Goal: Task Accomplishment & Management: Complete application form

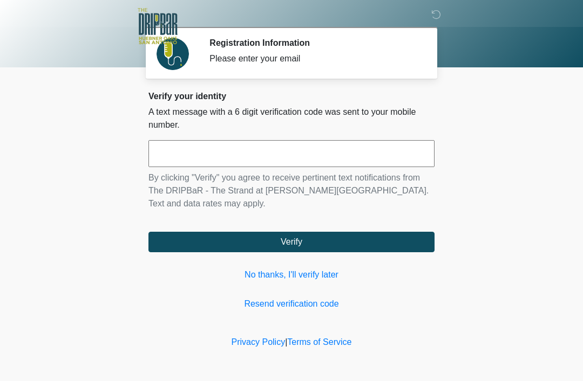
click at [334, 288] on div "Verify your identity A text message with a 6 digit verification code was sent t…" at bounding box center [291, 201] width 286 height 220
click at [327, 289] on div "Verify your identity A text message with a 6 digit verification code was sent t…" at bounding box center [291, 201] width 286 height 220
click at [331, 281] on link "No thanks, I'll verify later" at bounding box center [291, 275] width 286 height 13
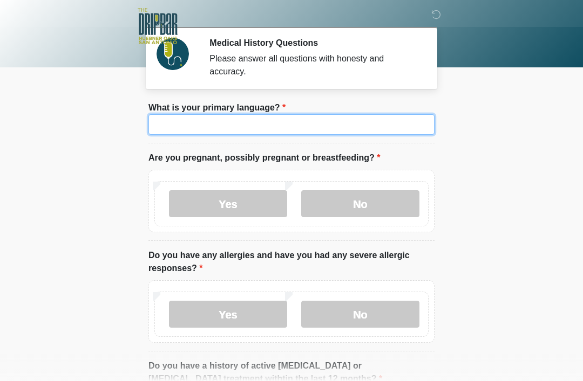
click at [365, 124] on input "What is your primary language?" at bounding box center [291, 124] width 286 height 20
type input "*******"
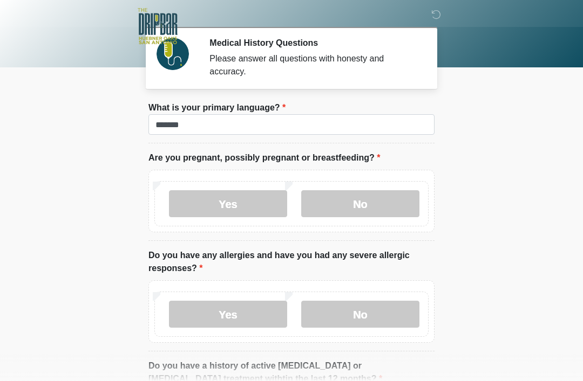
click at [409, 205] on label "No" at bounding box center [360, 203] width 118 height 27
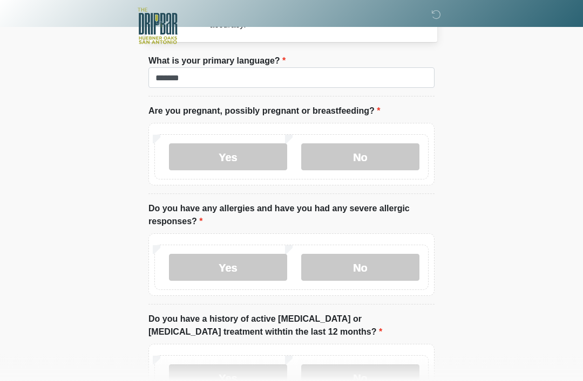
scroll to position [47, 0]
click at [196, 256] on label "Yes" at bounding box center [228, 267] width 118 height 27
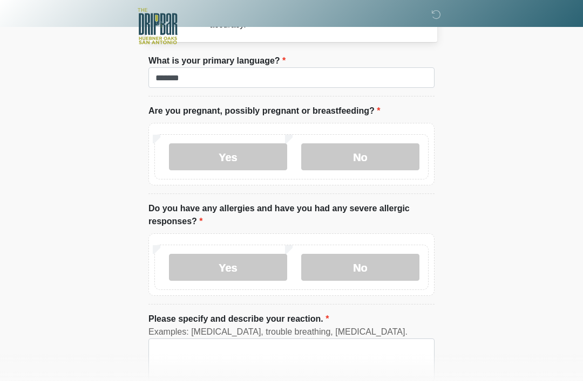
click at [383, 277] on label "No" at bounding box center [360, 267] width 118 height 27
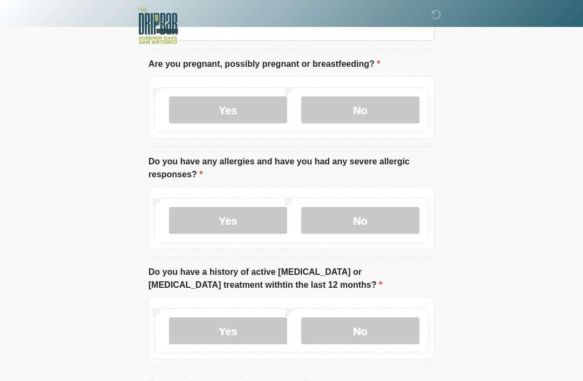
scroll to position [94, 0]
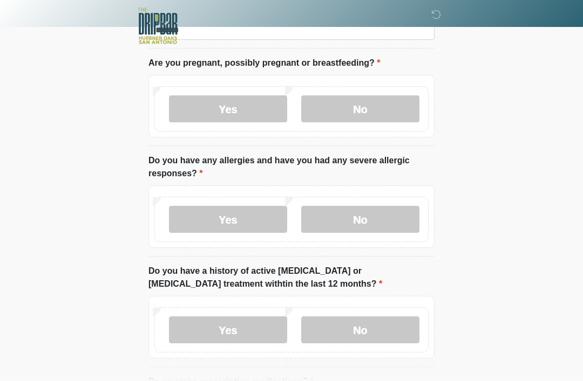
click at [401, 329] on label "No" at bounding box center [360, 330] width 118 height 27
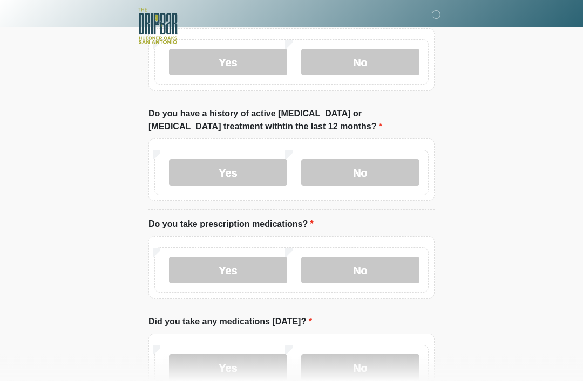
click at [382, 266] on label "No" at bounding box center [360, 270] width 118 height 27
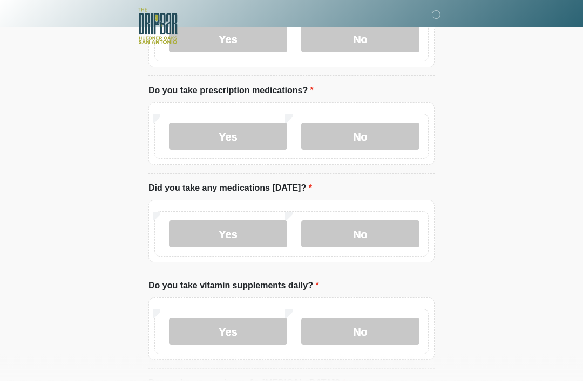
scroll to position [387, 0]
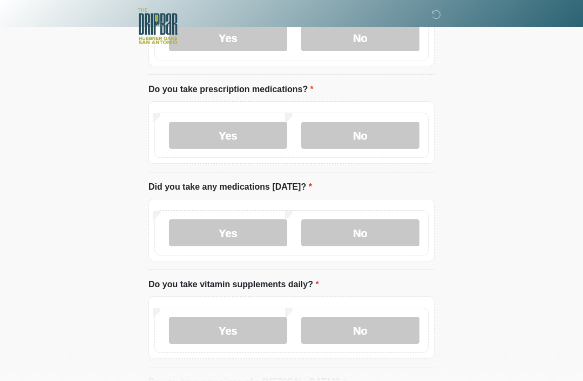
click at [395, 241] on label "No" at bounding box center [360, 233] width 118 height 27
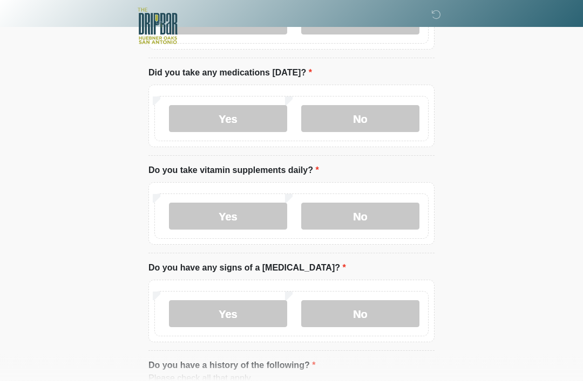
scroll to position [503, 0]
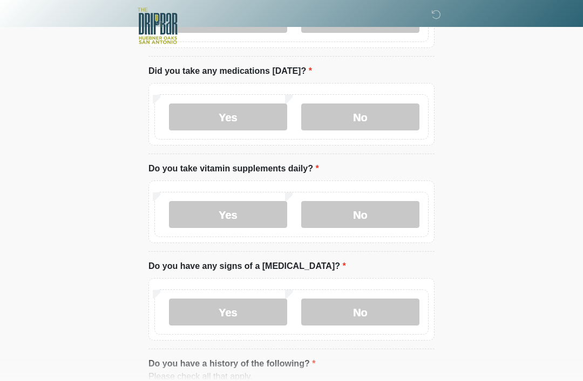
click at [392, 209] on label "No" at bounding box center [360, 215] width 118 height 27
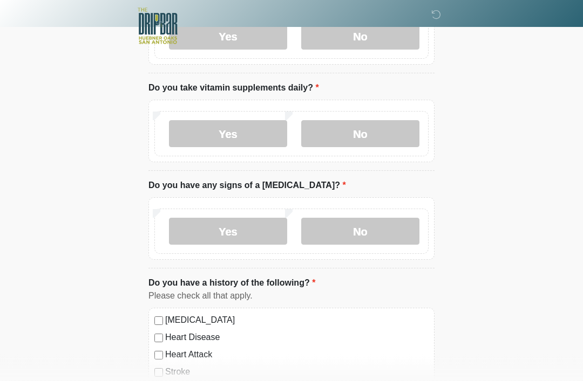
click at [381, 237] on label "No" at bounding box center [360, 231] width 118 height 27
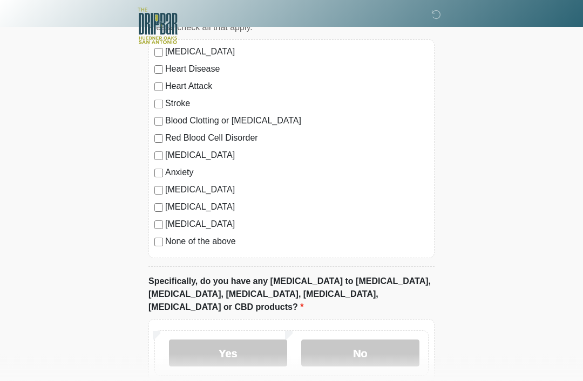
scroll to position [852, 0]
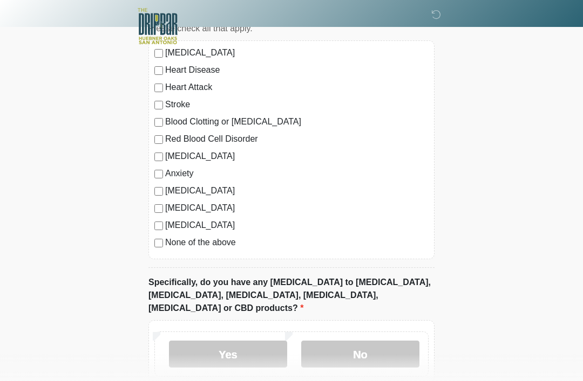
click at [384, 341] on label "No" at bounding box center [360, 354] width 118 height 27
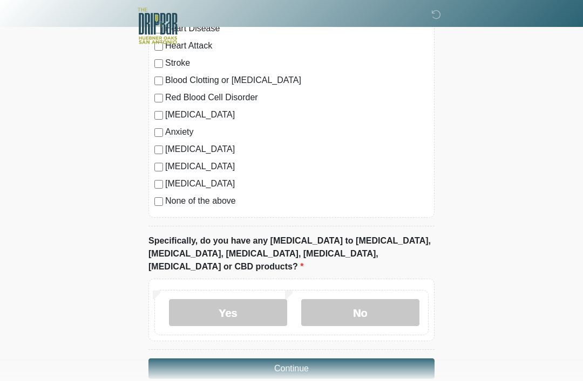
scroll to position [899, 0]
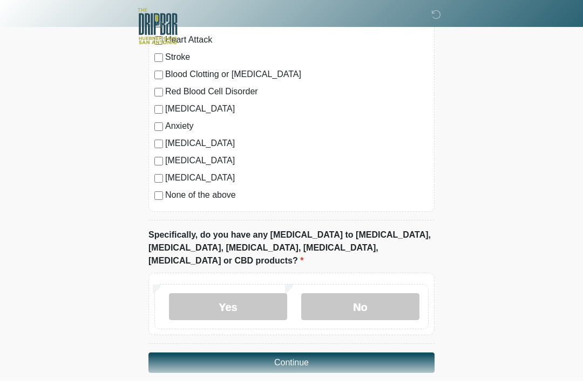
click at [411, 353] on button "Continue" at bounding box center [291, 363] width 286 height 20
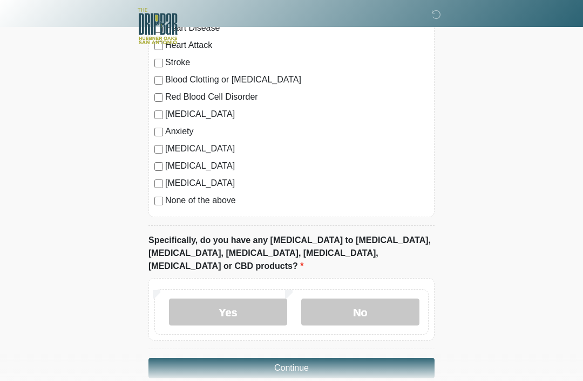
scroll to position [892, 0]
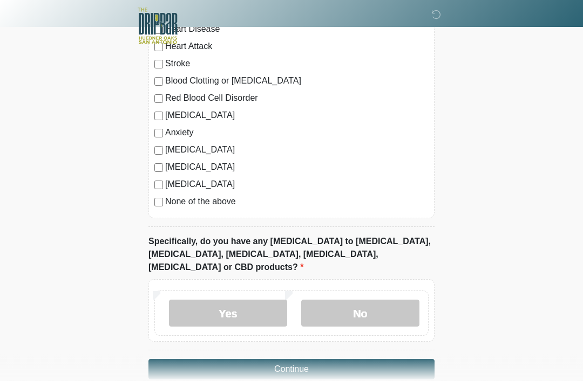
click at [421, 360] on button "Continue" at bounding box center [291, 370] width 286 height 20
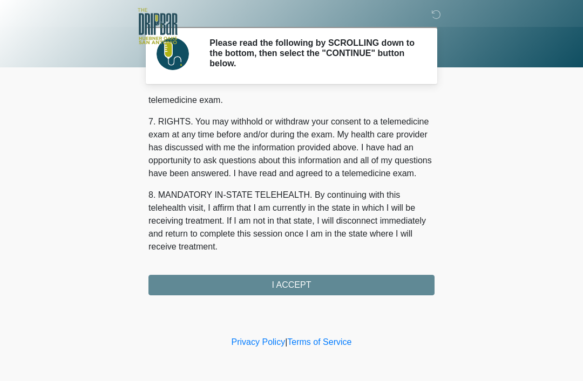
scroll to position [473, 0]
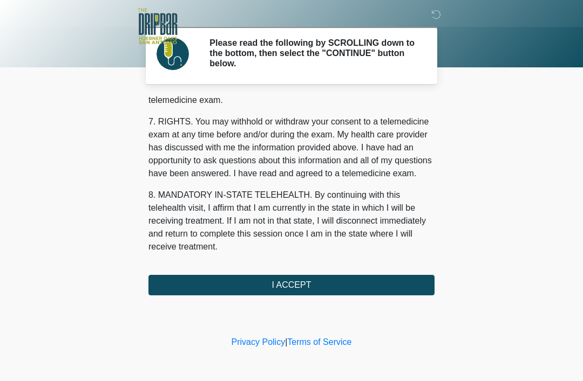
click at [394, 288] on button "I ACCEPT" at bounding box center [291, 285] width 286 height 20
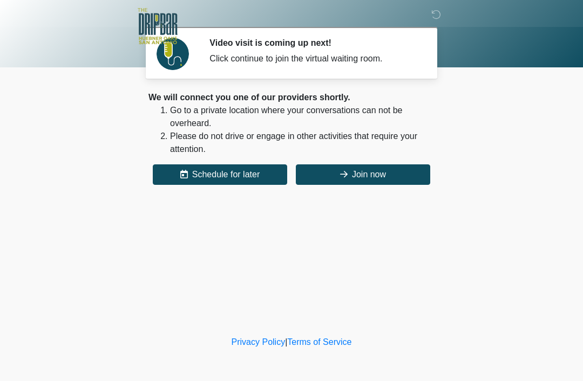
click at [395, 159] on div "We will connect you one of our providers shortly. Go to a private location wher…" at bounding box center [291, 138] width 286 height 94
click at [389, 167] on button "Join now" at bounding box center [363, 175] width 134 height 20
